Goal: Entertainment & Leisure: Browse casually

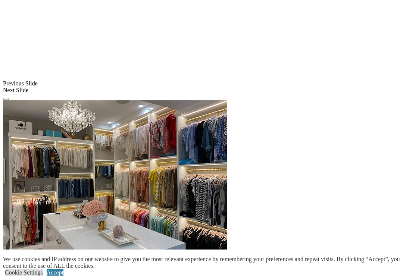
scroll to position [671, 0]
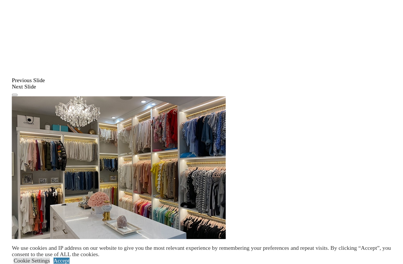
scroll to position [677, 0]
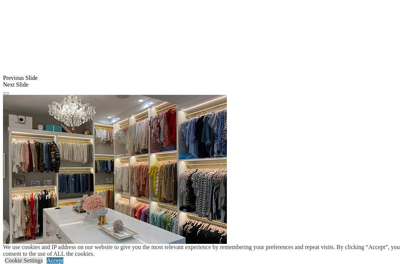
scroll to position [676, 0]
